Goal: Task Accomplishment & Management: Use online tool/utility

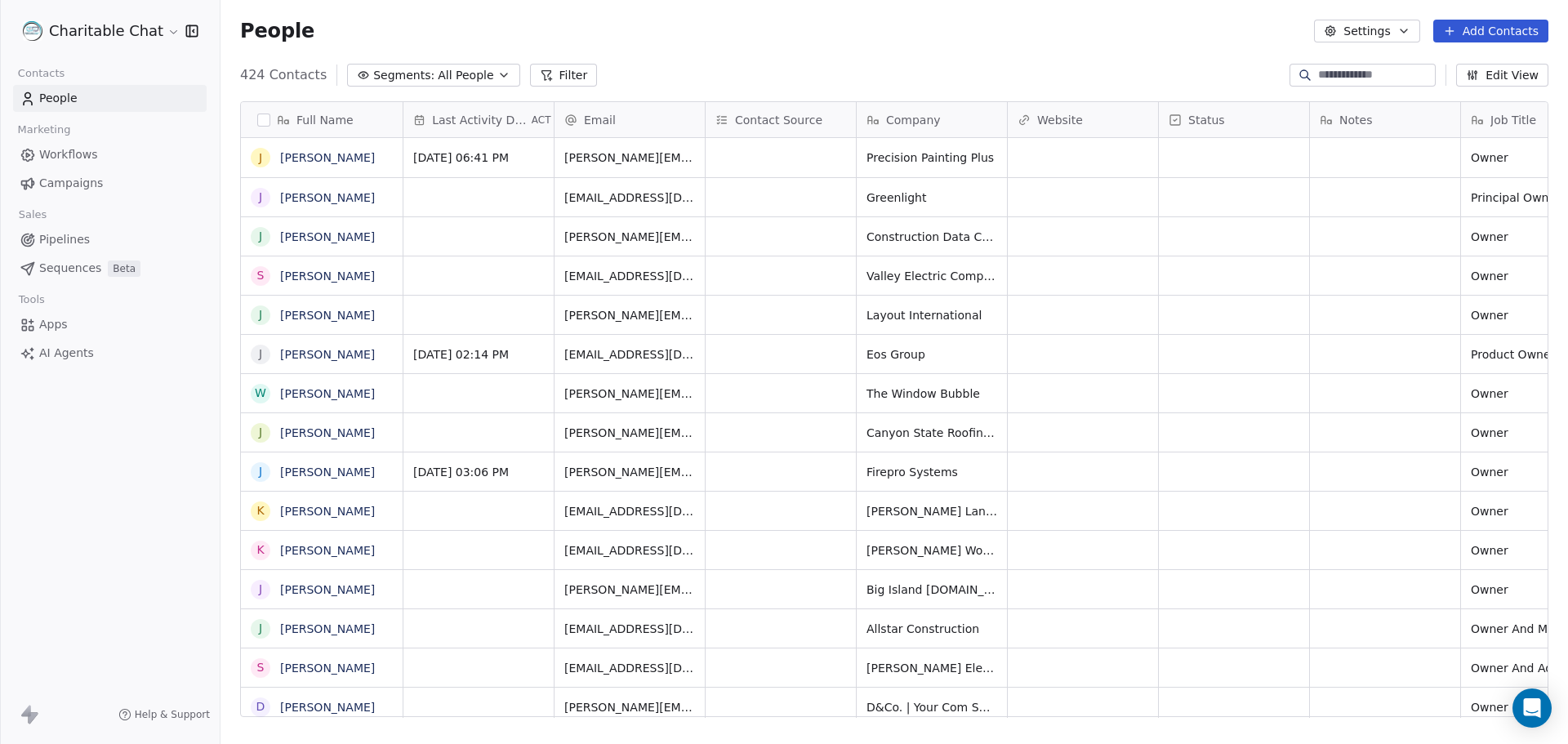
scroll to position [642, 1335]
click at [1318, 74] on input at bounding box center [1374, 75] width 114 height 16
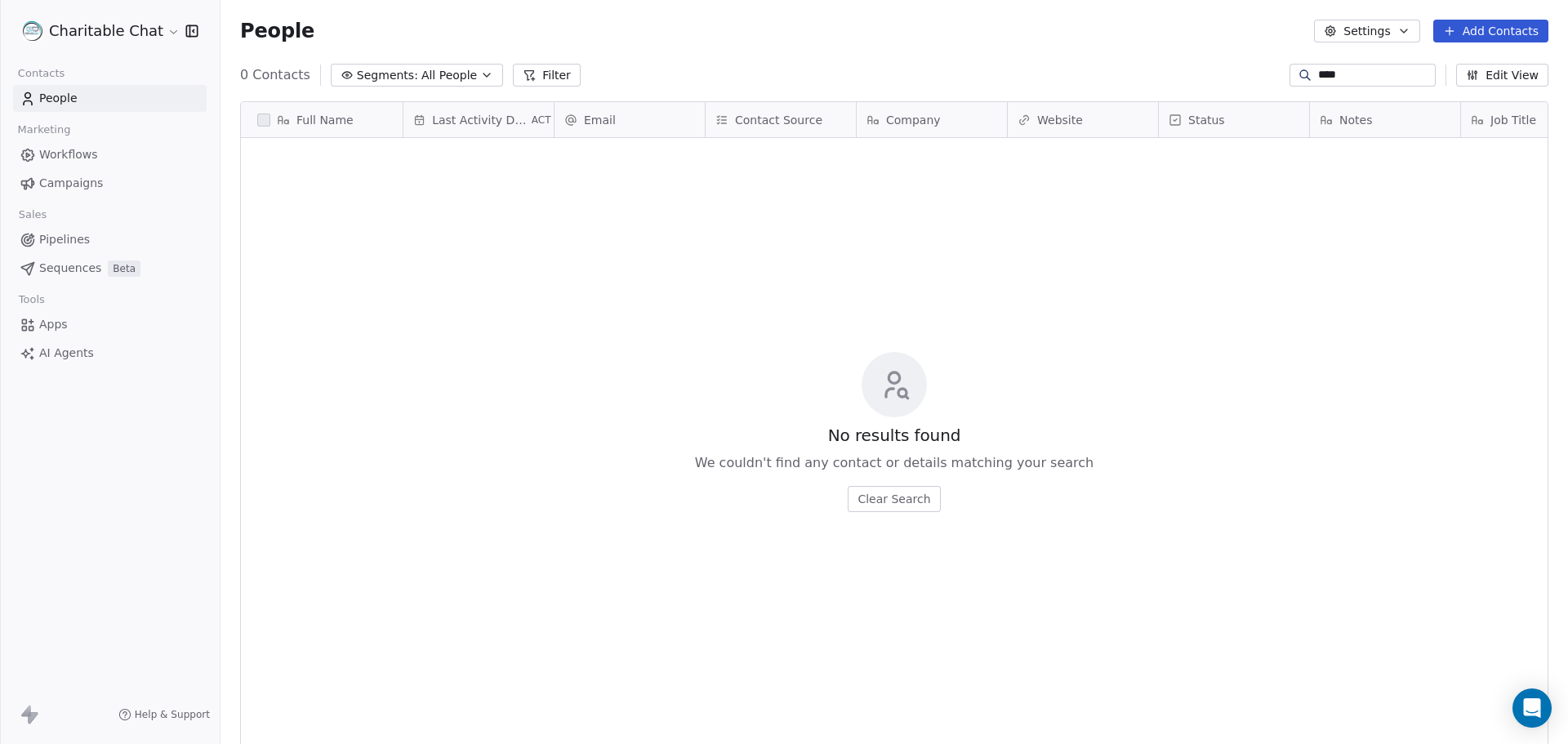
drag, startPoint x: 1336, startPoint y: 76, endPoint x: 1239, endPoint y: 76, distance: 97.0
click at [1239, 76] on div "0 Contacts Segments: All People Filter **** Edit View" at bounding box center [894, 76] width 1347 height 26
type input "*"
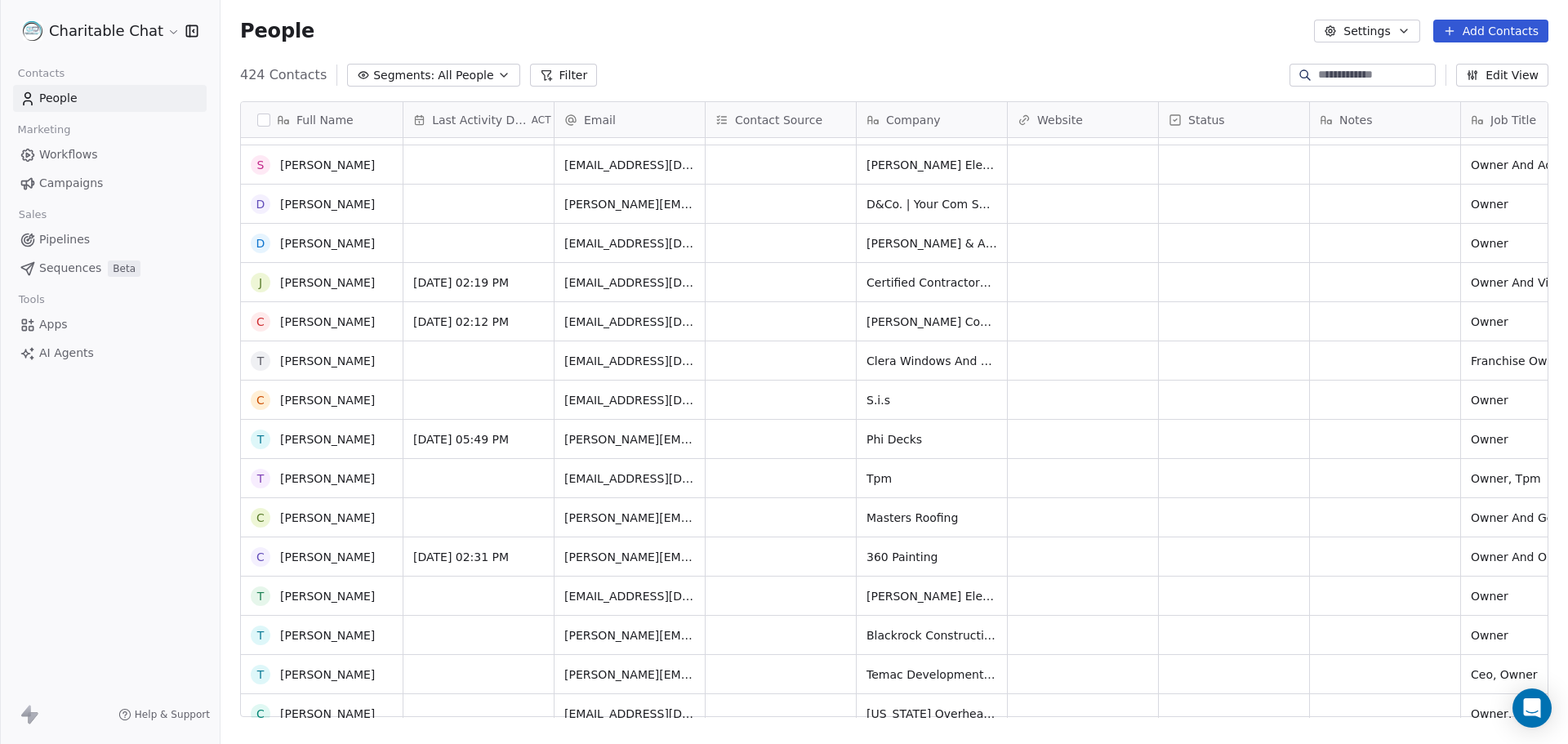
scroll to position [0, 0]
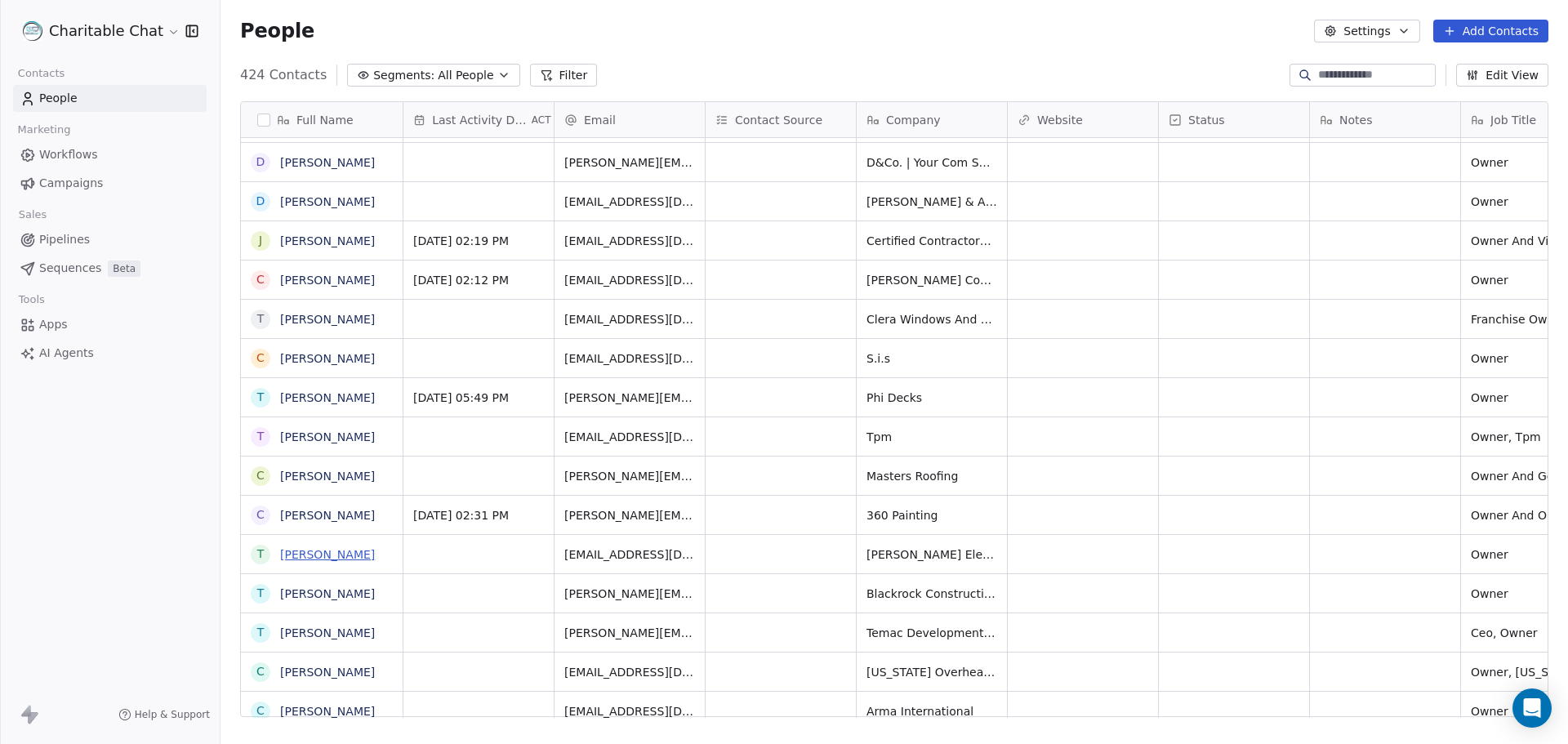
click at [303, 553] on link "[PERSON_NAME]" at bounding box center [328, 554] width 94 height 13
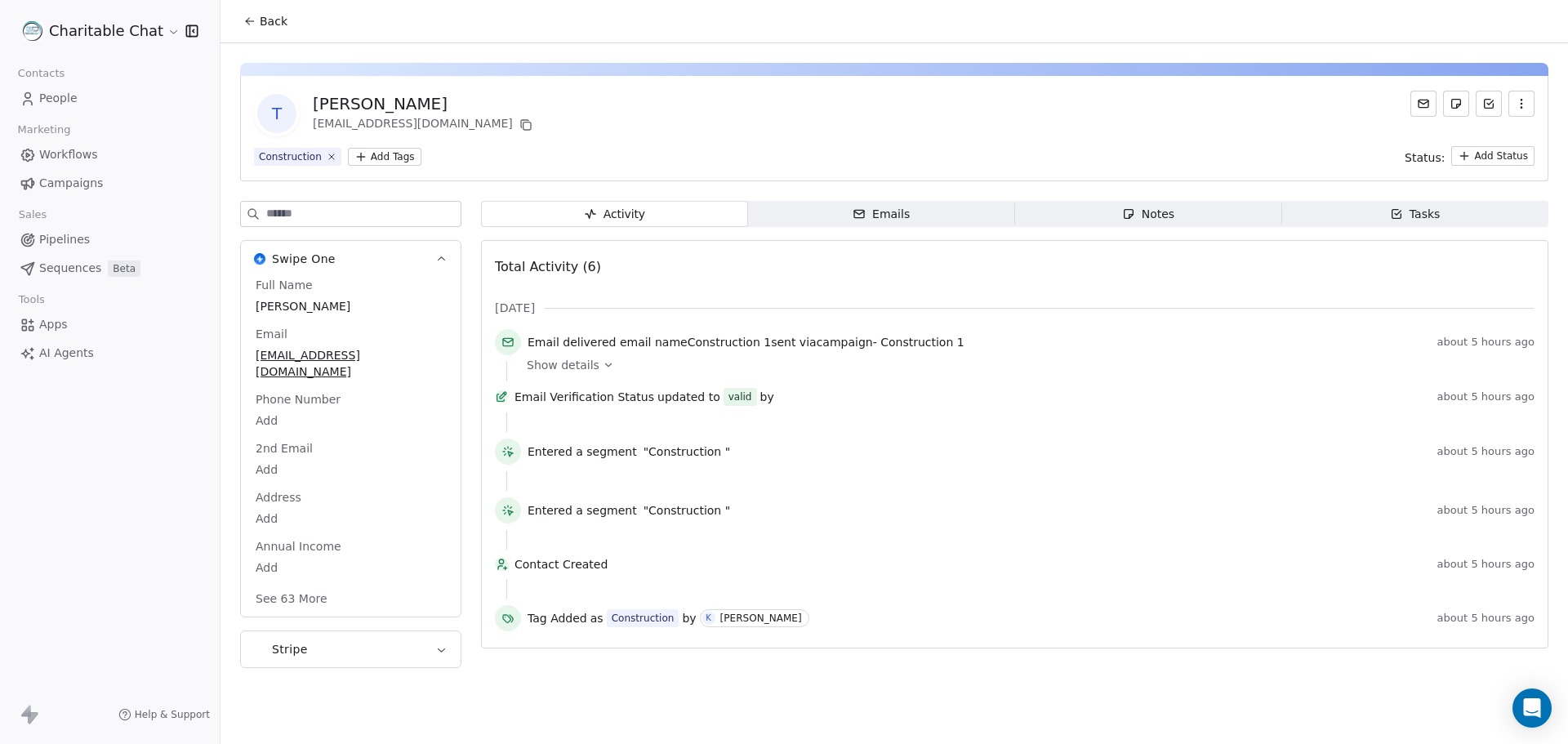
click at [903, 216] on div "Emails" at bounding box center [881, 214] width 58 height 17
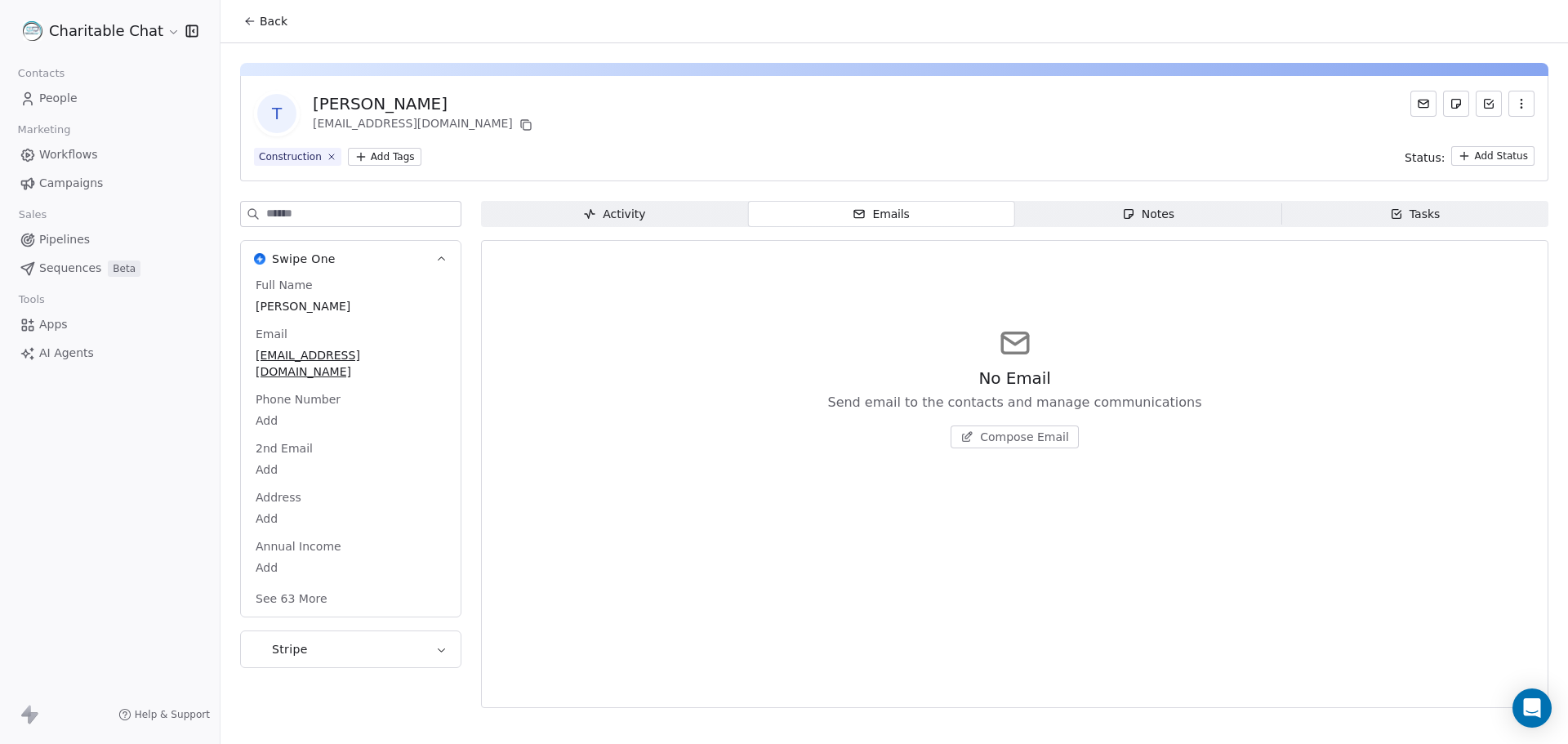
click at [973, 439] on icon at bounding box center [967, 437] width 13 height 13
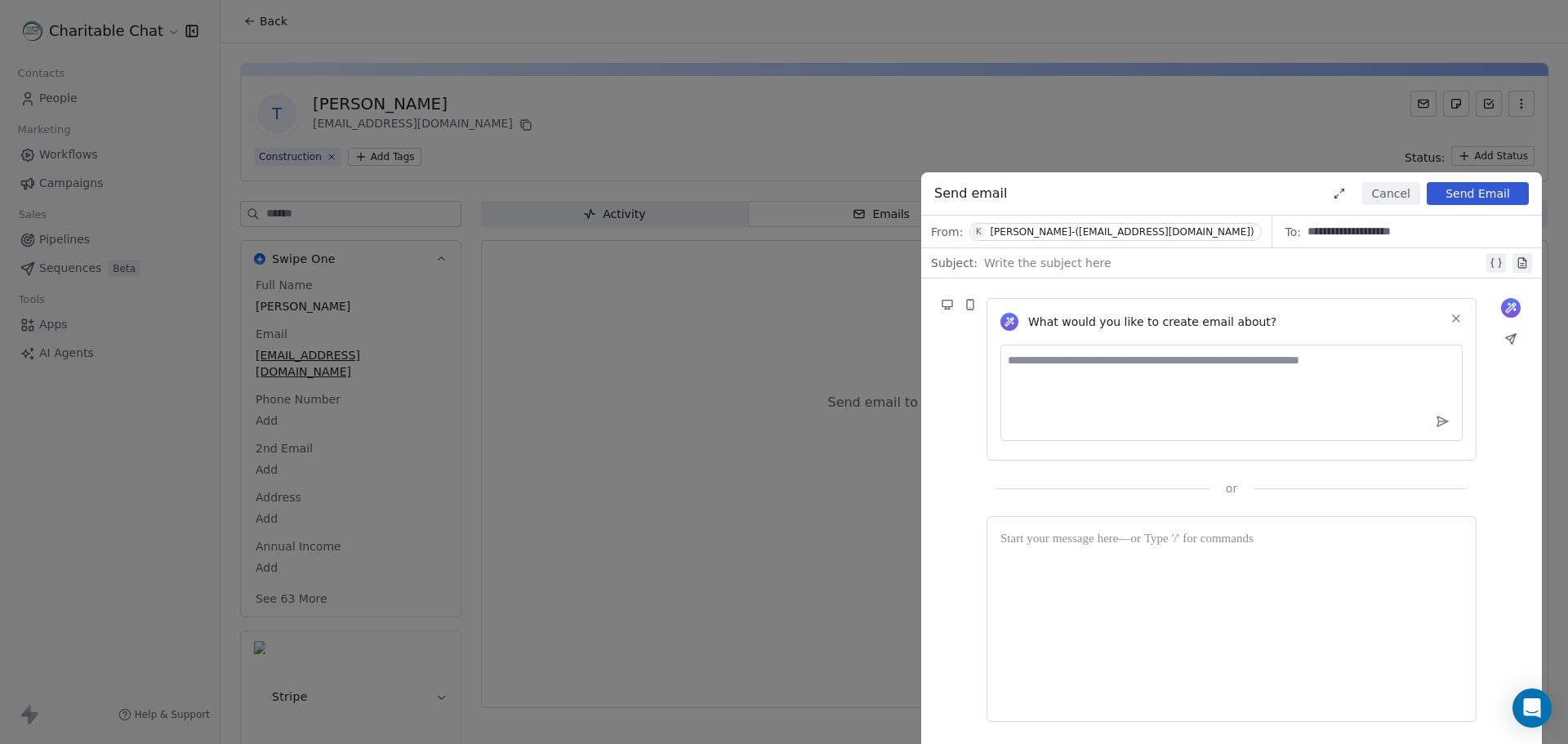
click at [1017, 584] on div at bounding box center [1232, 618] width 463 height 178
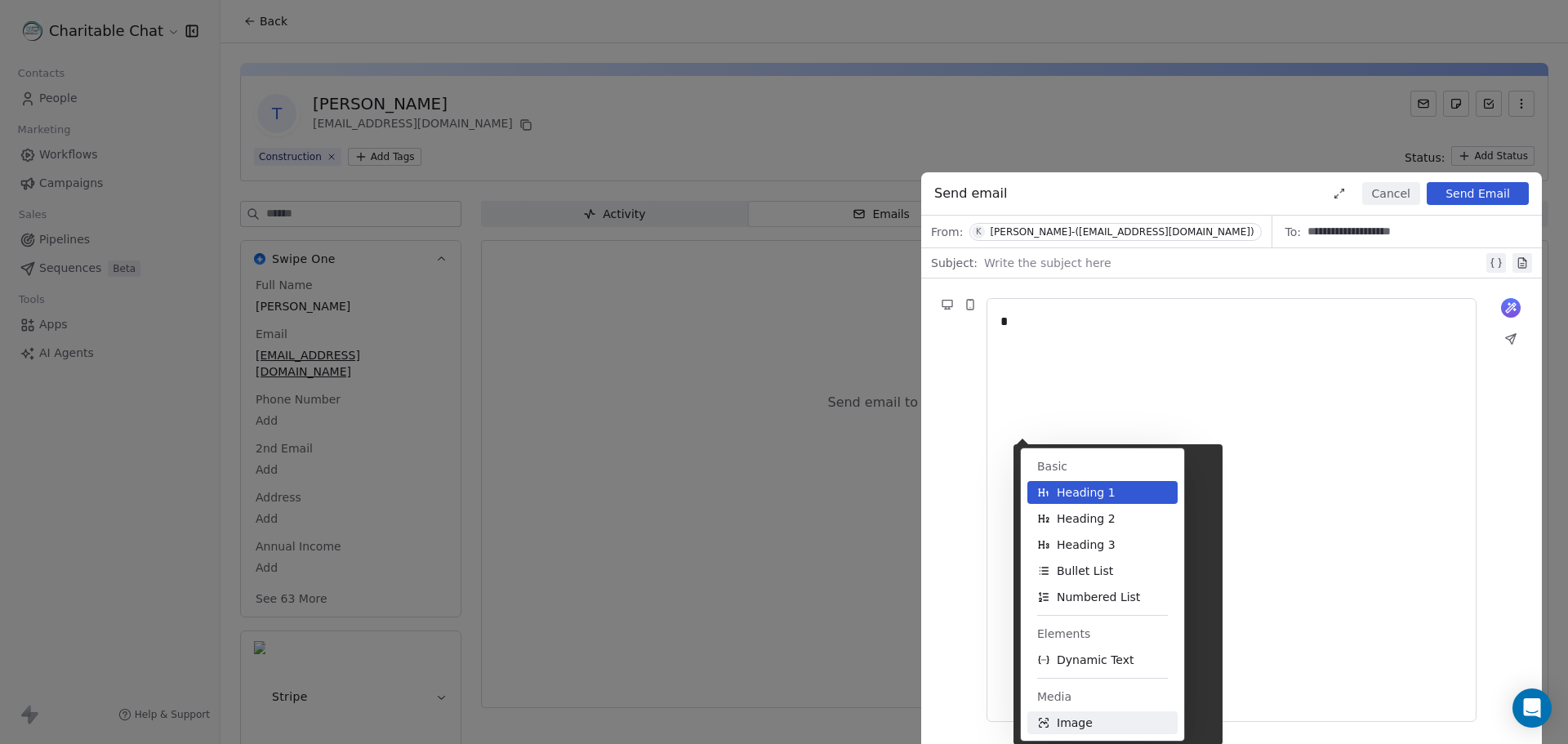
click at [1082, 720] on span "Image" at bounding box center [1074, 722] width 36 height 16
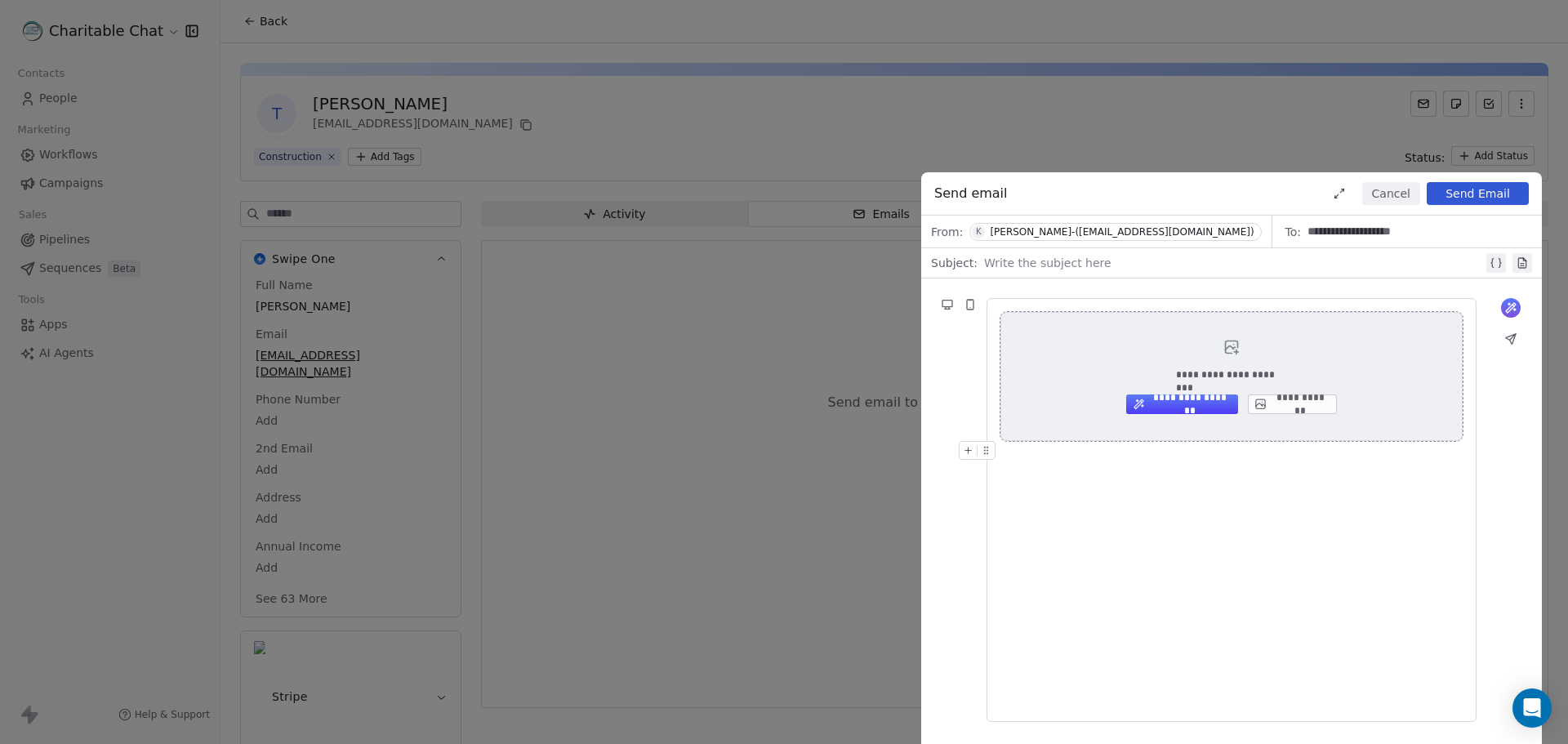
click at [1262, 408] on icon at bounding box center [1260, 404] width 9 height 9
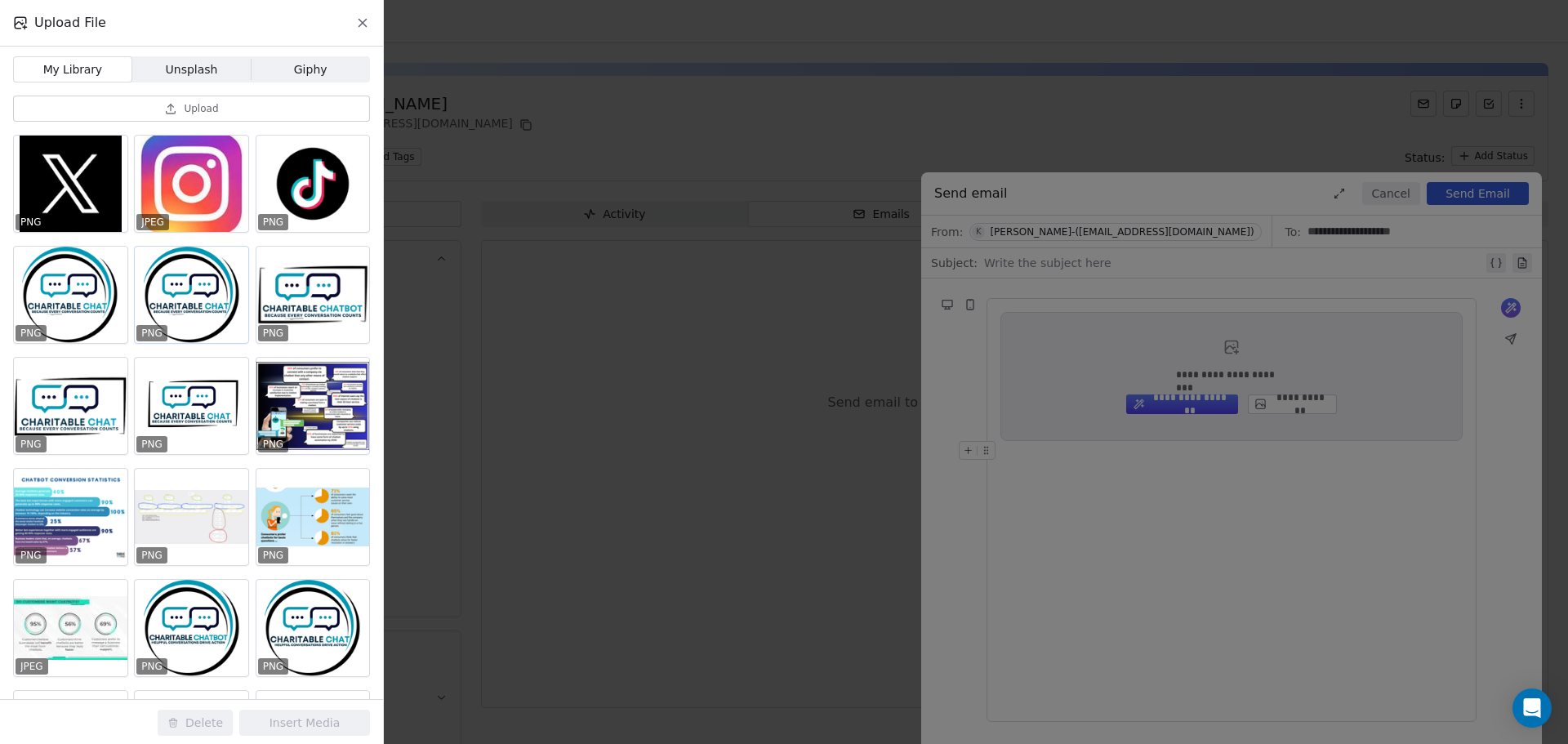
click at [206, 280] on div at bounding box center [192, 295] width 113 height 96
click at [162, 101] on button "Upload" at bounding box center [192, 109] width 357 height 26
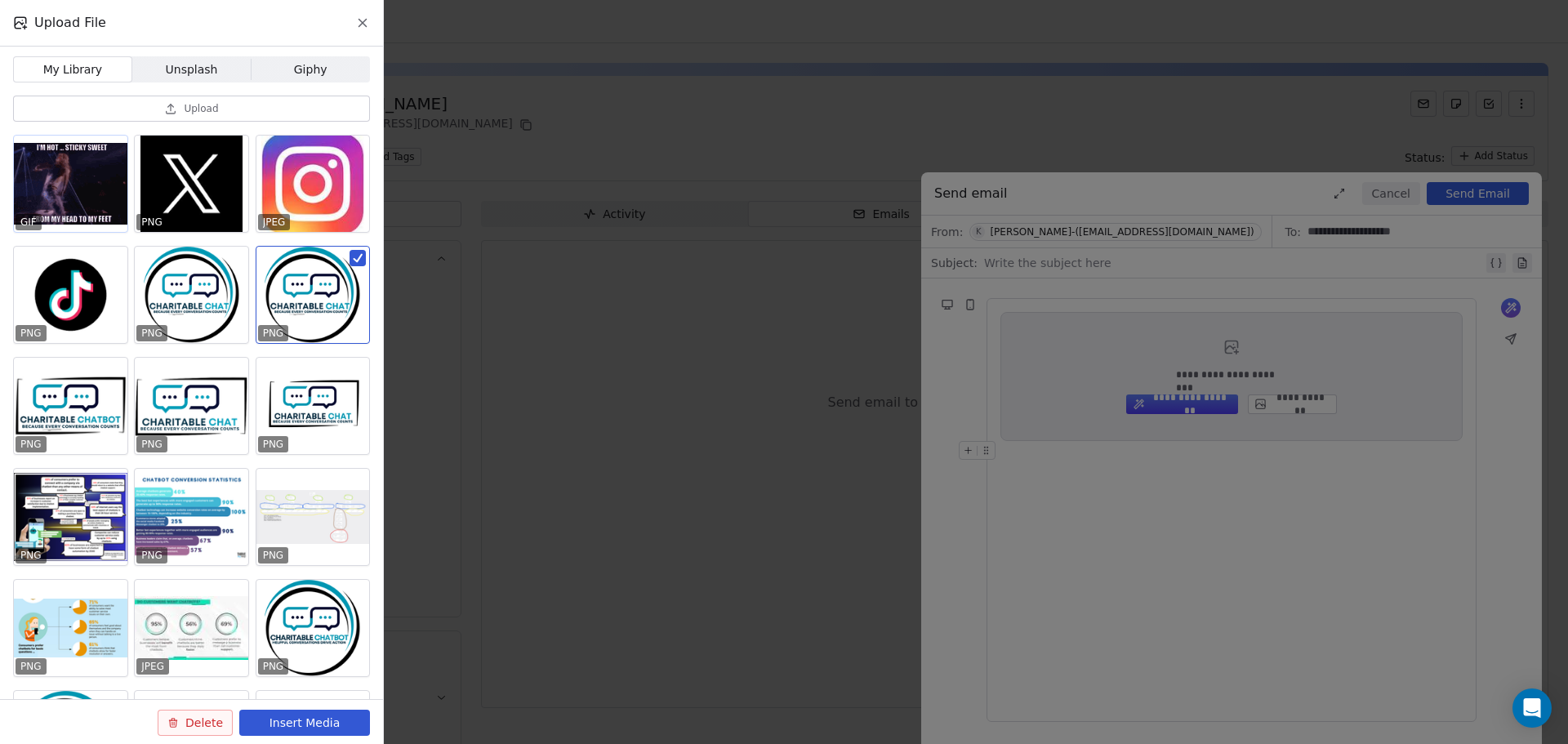
click at [53, 187] on div at bounding box center [71, 184] width 113 height 96
click at [321, 723] on button "Insert Media" at bounding box center [304, 723] width 130 height 26
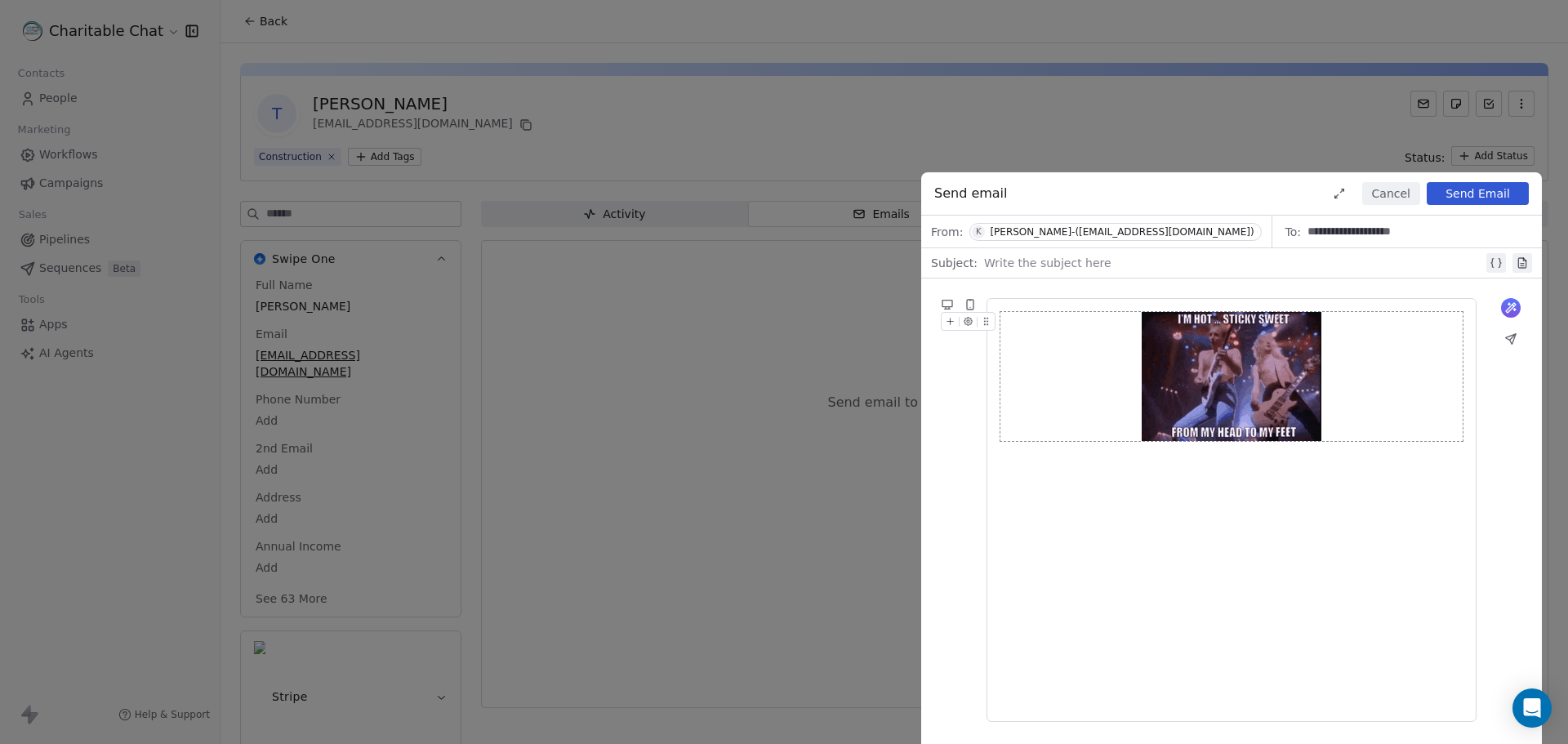
click at [1392, 191] on button "Cancel" at bounding box center [1391, 194] width 58 height 23
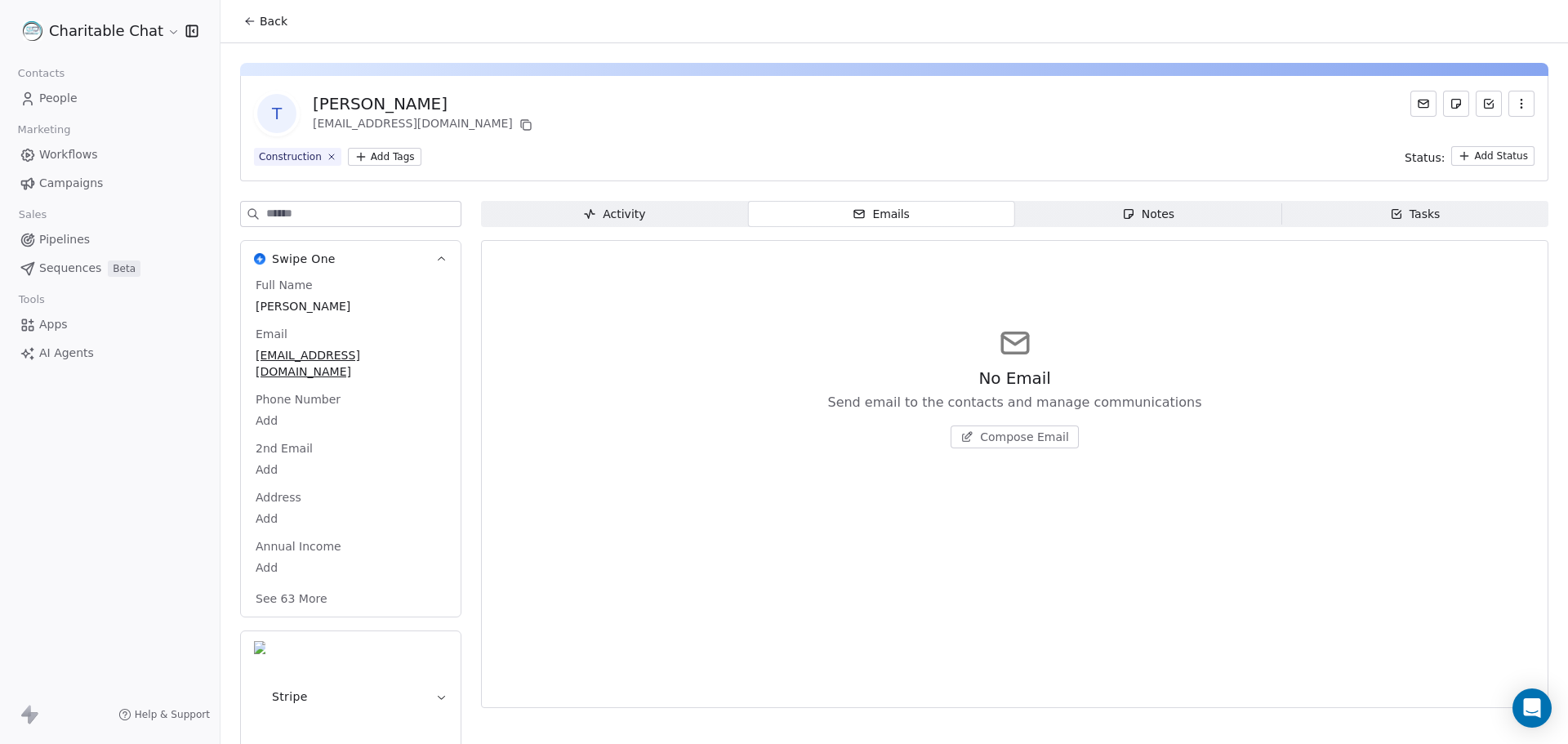
click at [45, 187] on span "Campaigns" at bounding box center [71, 183] width 63 height 17
